Goal: Task Accomplishment & Management: Manage account settings

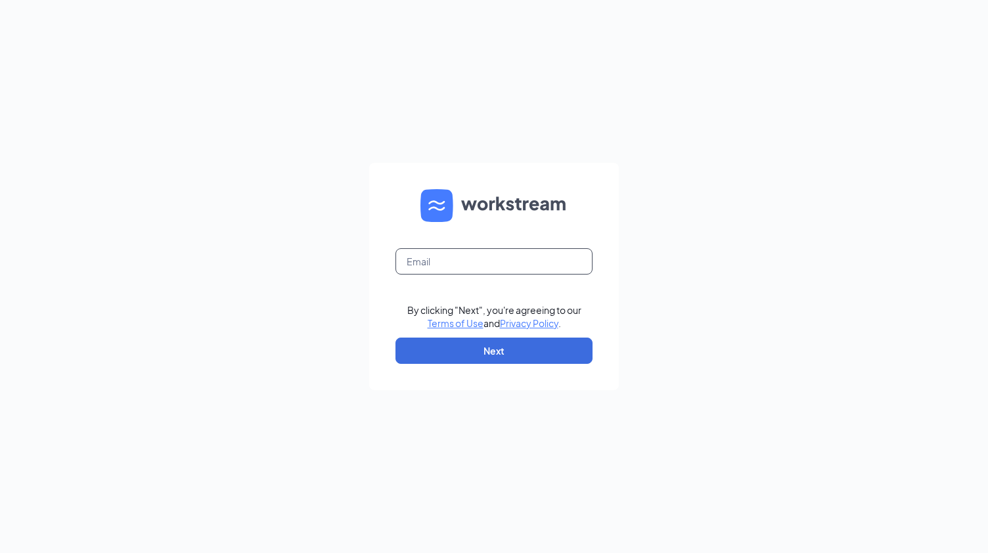
click at [485, 254] on input "text" at bounding box center [493, 261] width 197 height 26
type input "gjackels@outlook.com"
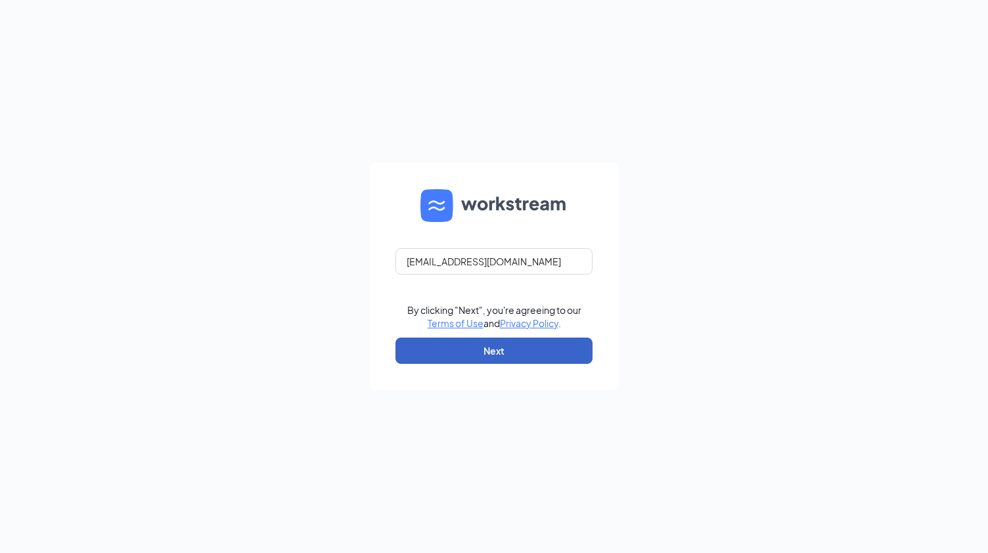
click at [468, 349] on button "Next" at bounding box center [493, 351] width 197 height 26
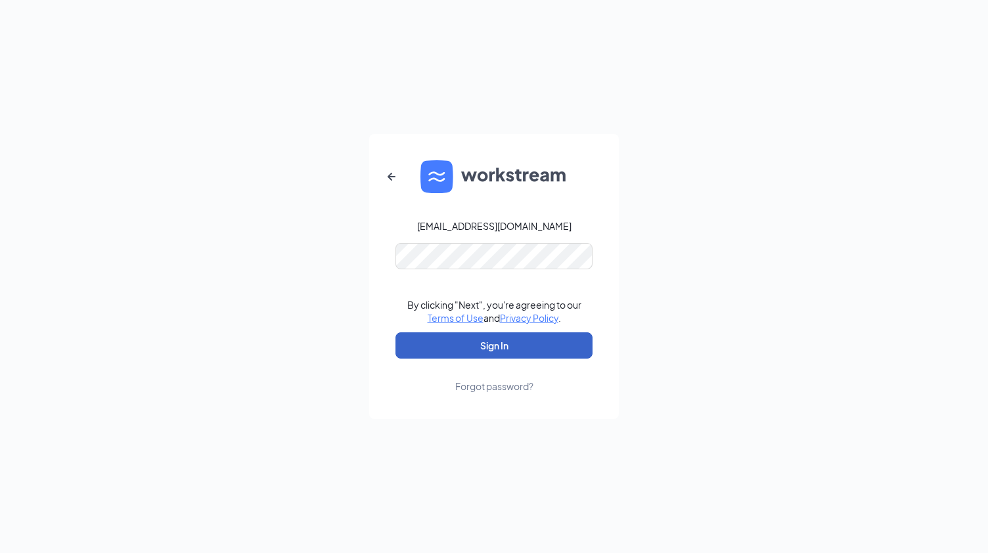
click at [462, 348] on button "Sign In" at bounding box center [493, 345] width 197 height 26
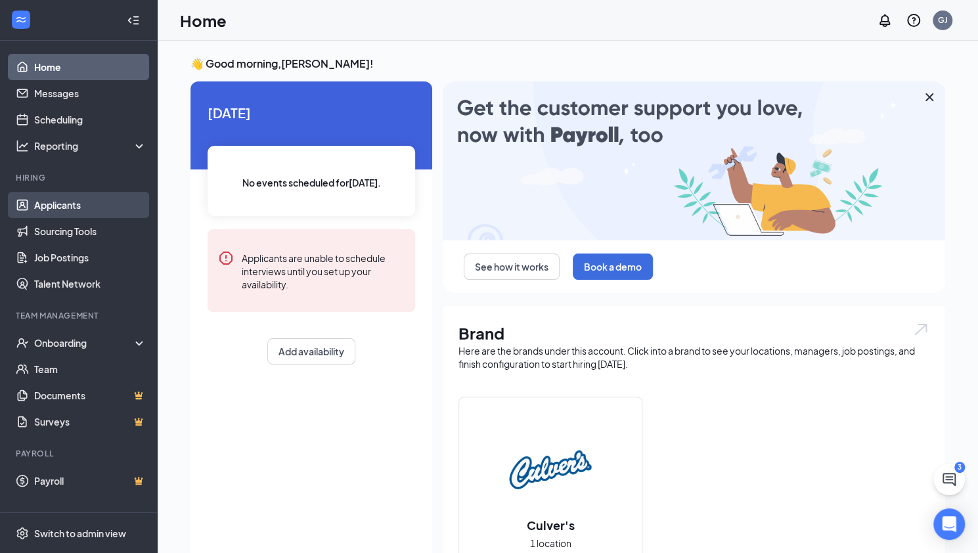
click at [107, 202] on link "Applicants" at bounding box center [90, 205] width 112 height 26
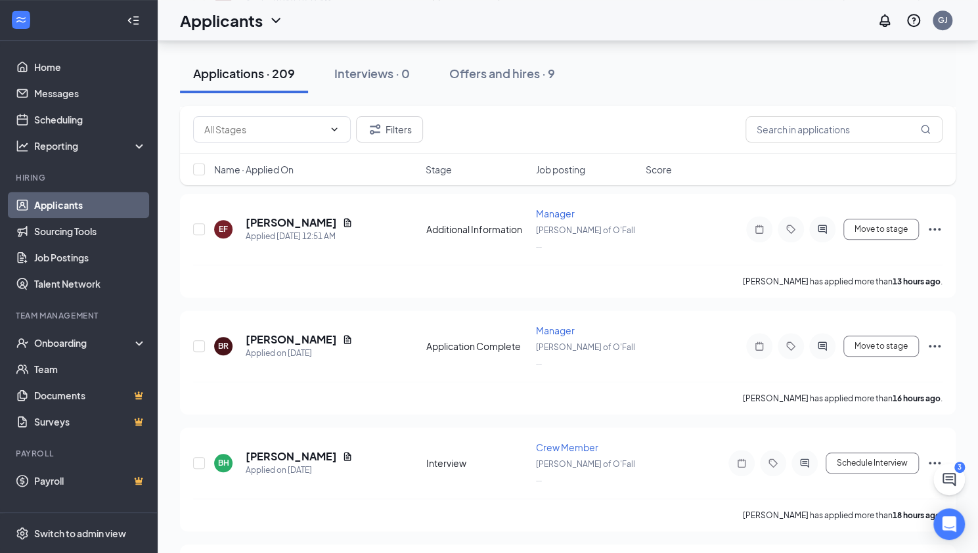
scroll to position [502, 0]
